Goal: Find specific page/section

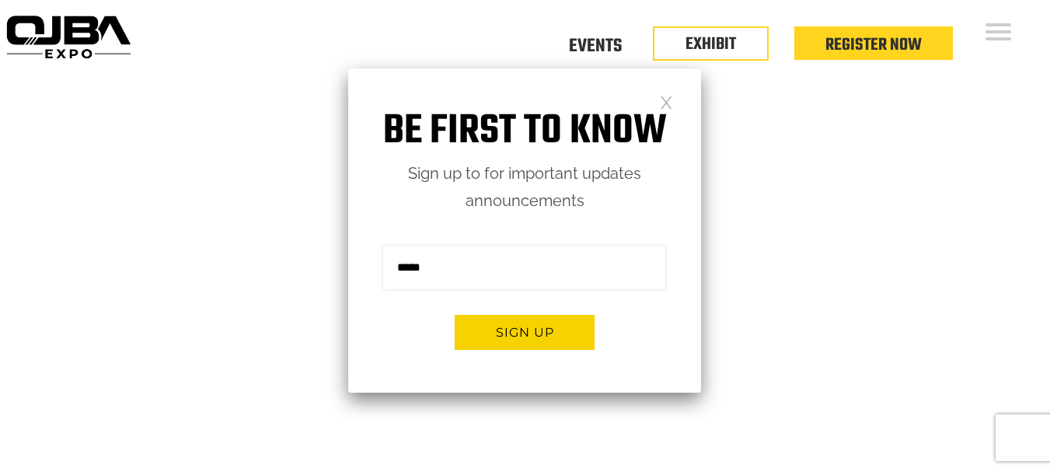
click at [666, 103] on link at bounding box center [666, 101] width 13 height 13
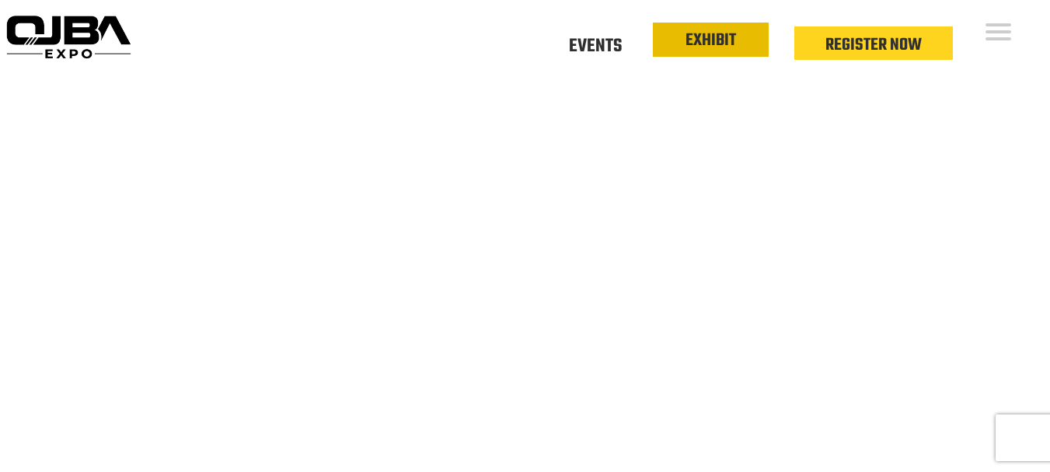
click at [733, 42] on link "EXHIBIT" at bounding box center [711, 40] width 51 height 26
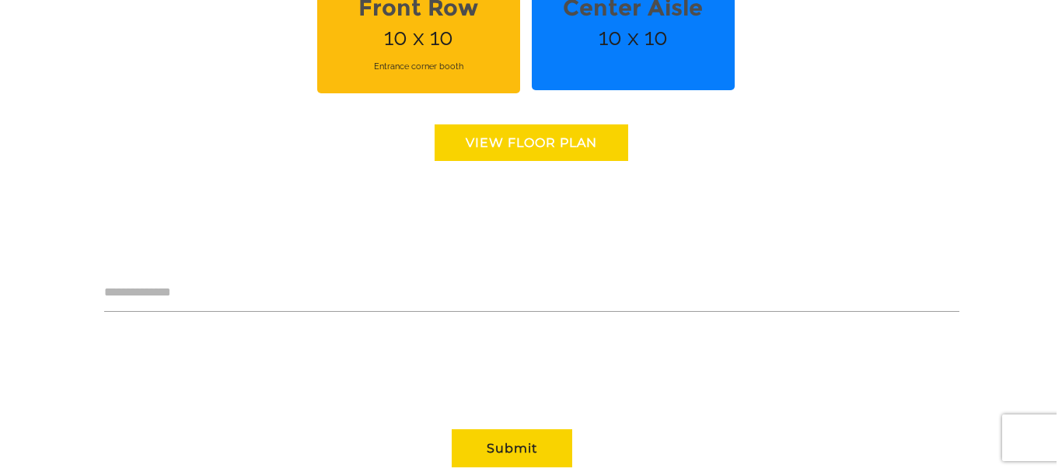
scroll to position [1320, 0]
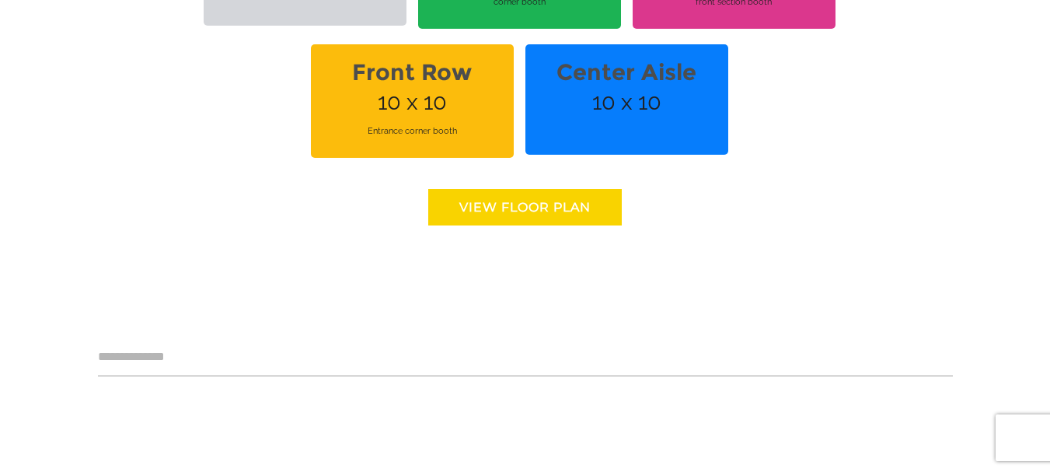
click at [554, 193] on link "View floor Plan" at bounding box center [525, 207] width 194 height 37
